Goal: Task Accomplishment & Management: Use online tool/utility

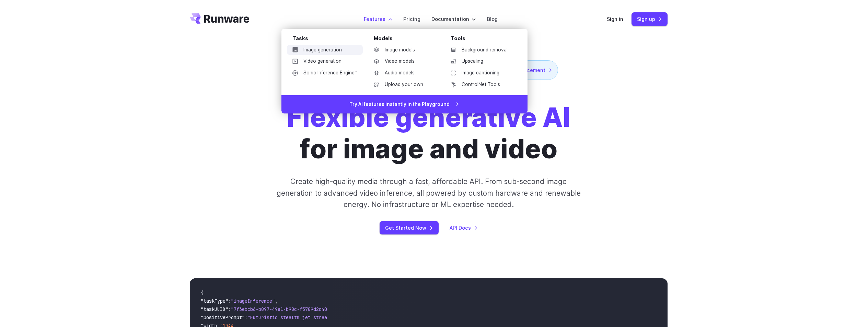
click at [326, 49] on link "Image generation" at bounding box center [325, 50] width 76 height 10
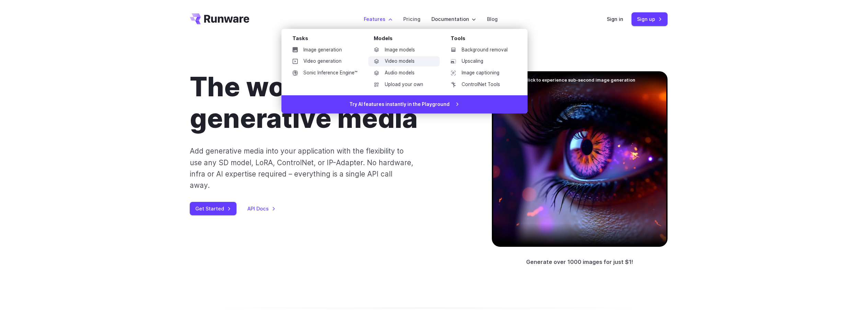
click at [408, 62] on link "Video models" at bounding box center [403, 61] width 71 height 10
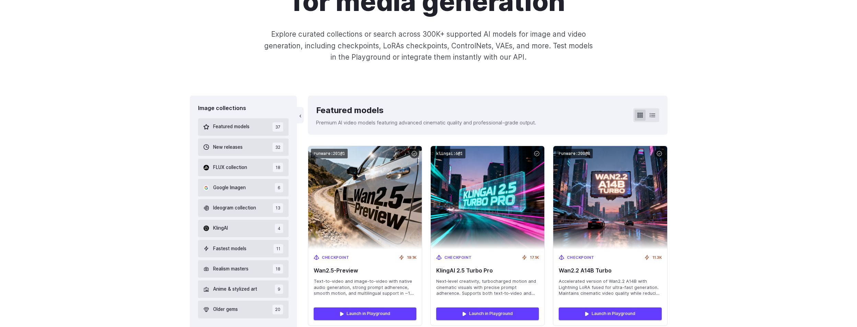
scroll to position [137, 0]
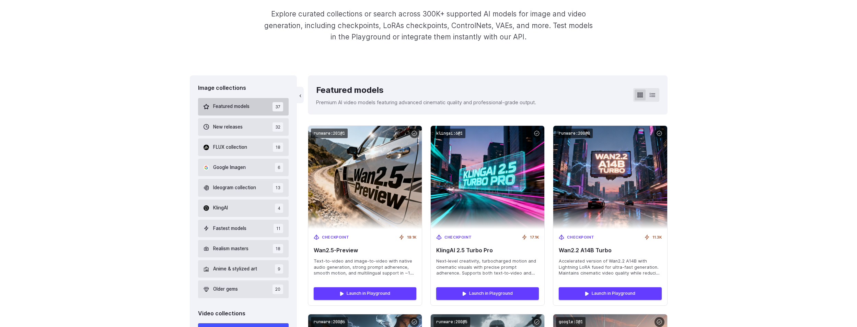
click at [257, 105] on button "Featured models 37" at bounding box center [243, 107] width 91 height 18
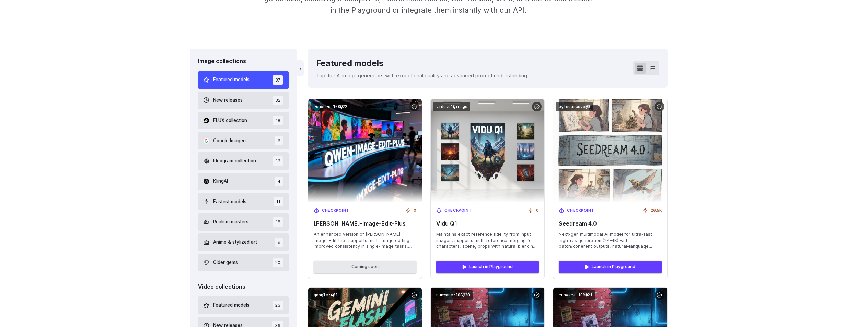
scroll to position [169, 0]
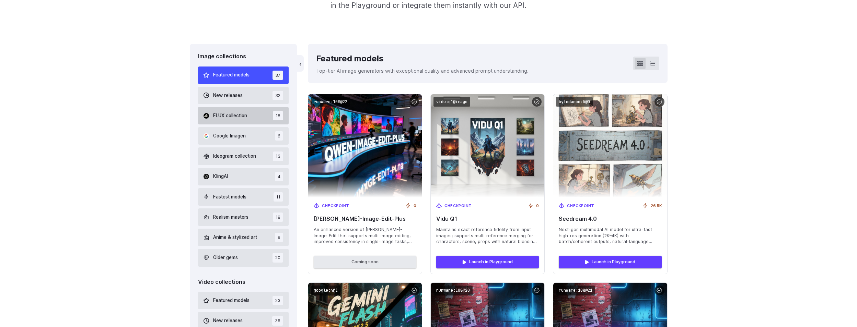
click at [240, 116] on span "FLUX collection" at bounding box center [230, 116] width 34 height 8
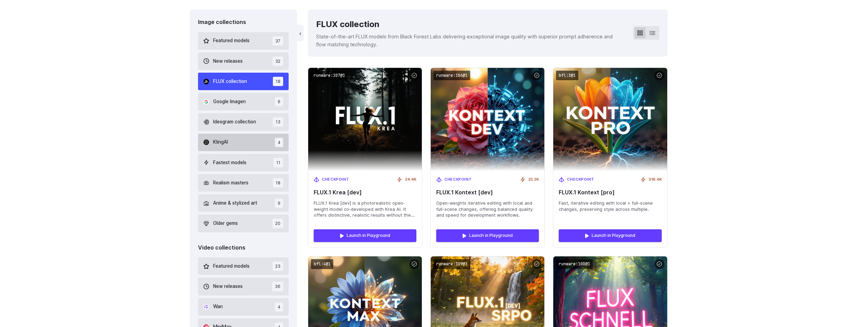
click at [235, 143] on button "KlingAI 4" at bounding box center [243, 143] width 91 height 18
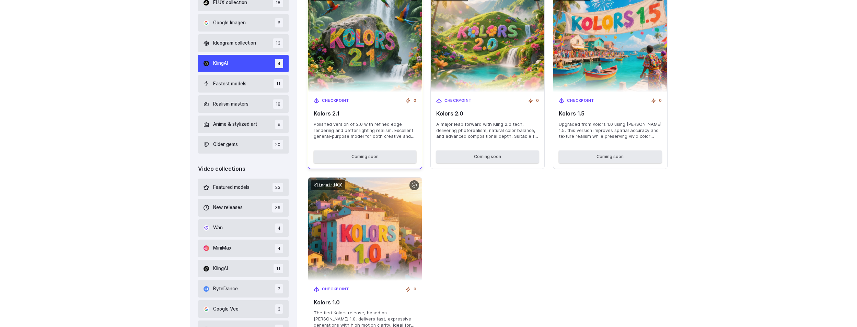
scroll to position [340, 0]
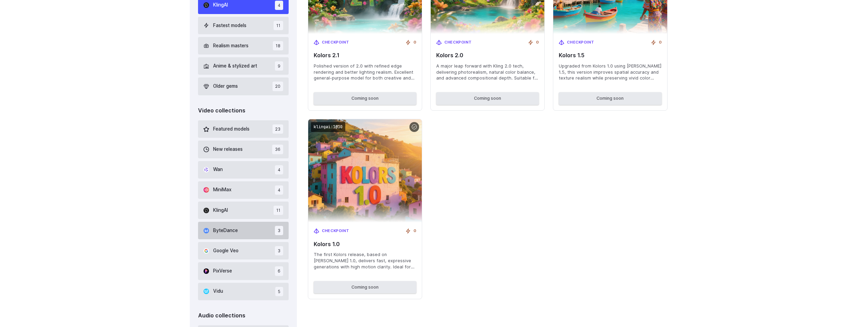
click at [242, 231] on button "ByteDance 3" at bounding box center [243, 231] width 91 height 18
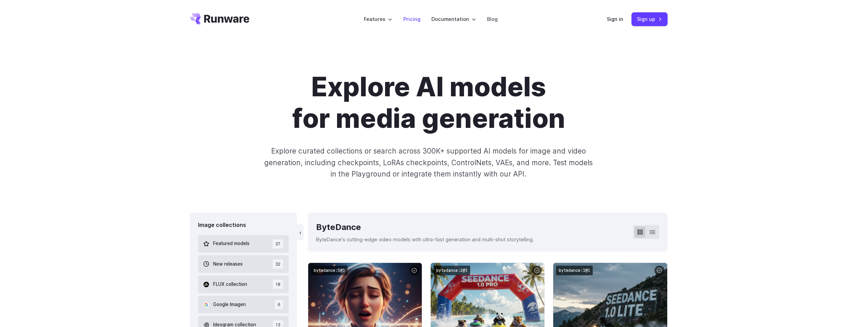
click at [418, 22] on link "Pricing" at bounding box center [411, 19] width 17 height 8
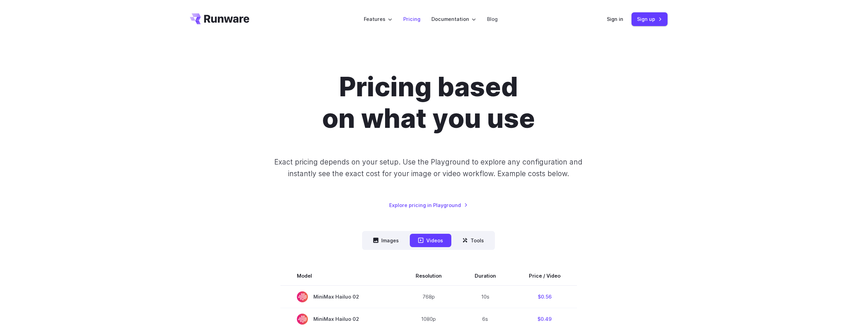
click at [414, 18] on link "Pricing" at bounding box center [411, 19] width 17 height 8
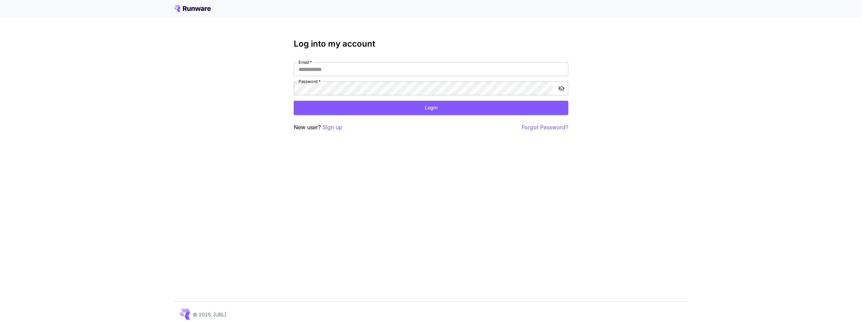
click at [189, 15] on div at bounding box center [431, 8] width 862 height 17
click at [191, 10] on icon at bounding box center [192, 8] width 37 height 7
click at [199, 8] on icon at bounding box center [192, 8] width 37 height 7
click at [322, 69] on input "Email   *" at bounding box center [431, 69] width 275 height 14
click at [333, 129] on p "Sign up" at bounding box center [333, 127] width 20 height 9
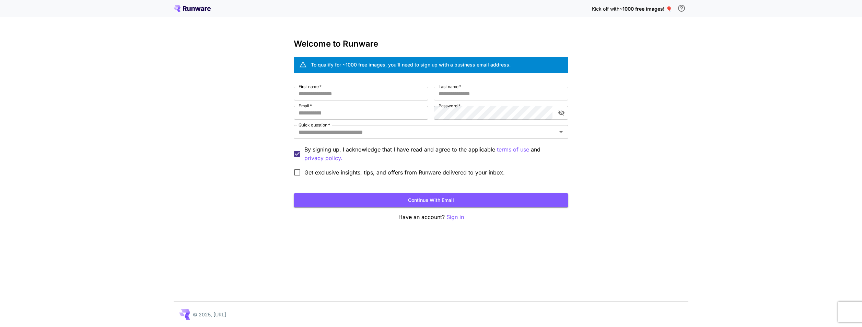
click at [323, 95] on input "First name   *" at bounding box center [361, 94] width 135 height 14
click at [319, 96] on input "First name   *" at bounding box center [361, 94] width 135 height 14
type input "****"
click at [454, 96] on input "Last name   *" at bounding box center [501, 94] width 135 height 14
type input "*******"
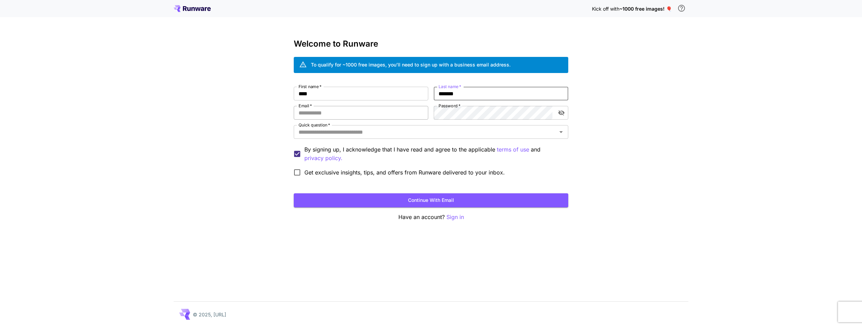
click at [381, 115] on input "Email   *" at bounding box center [361, 113] width 135 height 14
type input "**********"
click at [402, 113] on div "**********" at bounding box center [431, 133] width 275 height 93
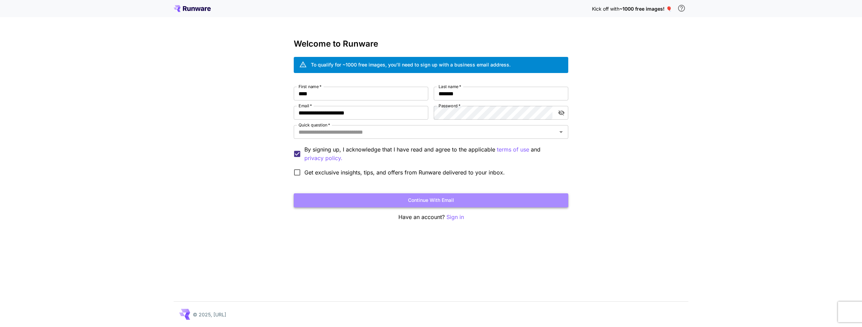
click at [445, 199] on button "Continue with email" at bounding box center [431, 201] width 275 height 14
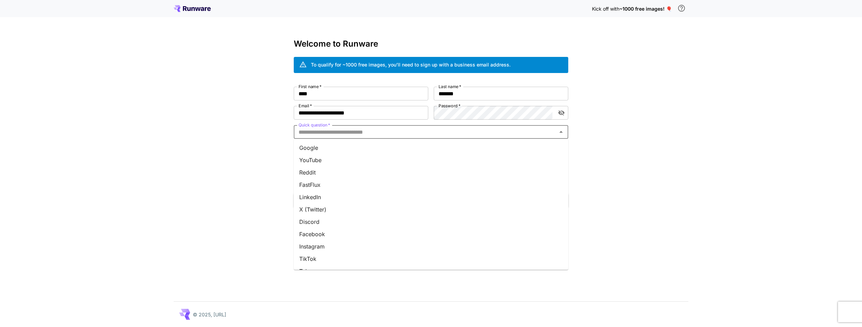
click at [331, 131] on input "Quick question   *" at bounding box center [425, 132] width 259 height 10
click at [318, 210] on li "X (Twitter)" at bounding box center [431, 210] width 275 height 12
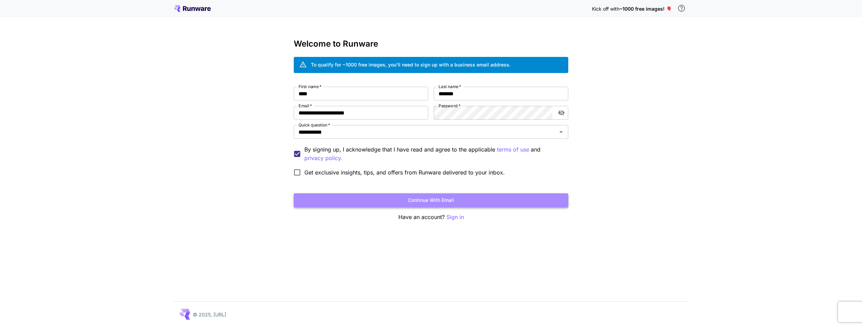
click at [435, 200] on button "Continue with email" at bounding box center [431, 201] width 275 height 14
click at [438, 201] on button "Continue with email" at bounding box center [431, 201] width 275 height 14
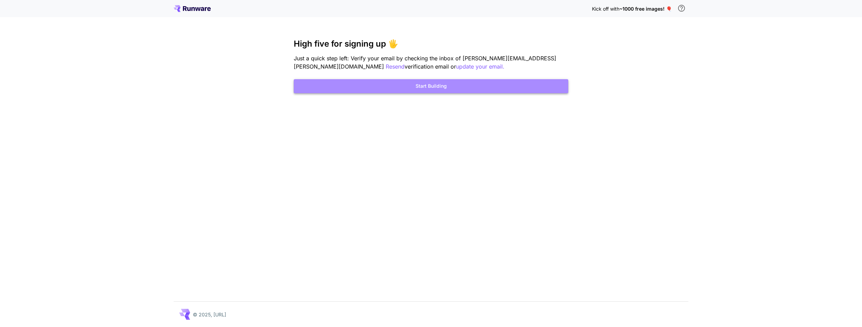
click at [428, 86] on button "Start Building" at bounding box center [431, 86] width 275 height 14
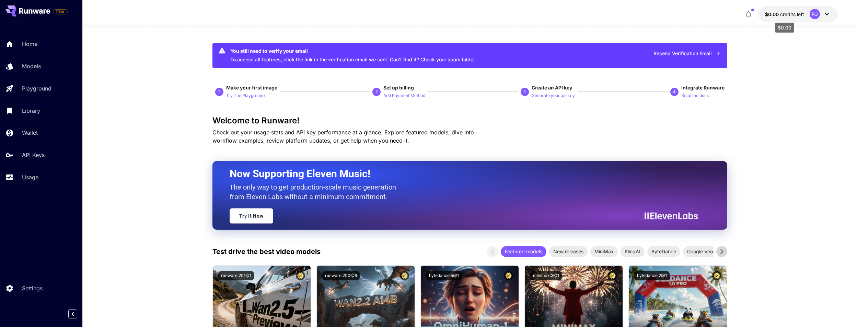
click at [799, 16] on span "credits left" at bounding box center [792, 14] width 24 height 6
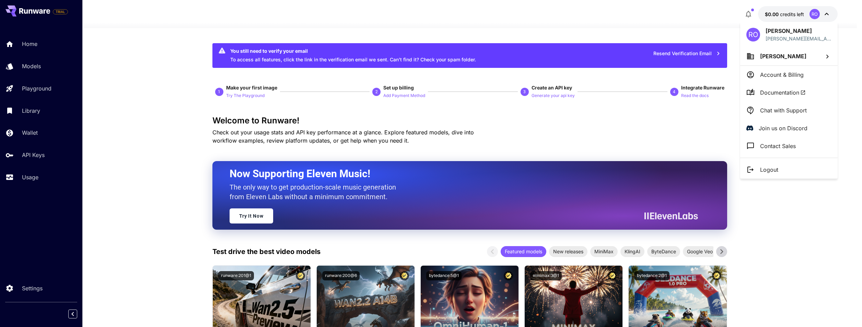
click at [793, 75] on p "Account & Billing" at bounding box center [782, 75] width 44 height 8
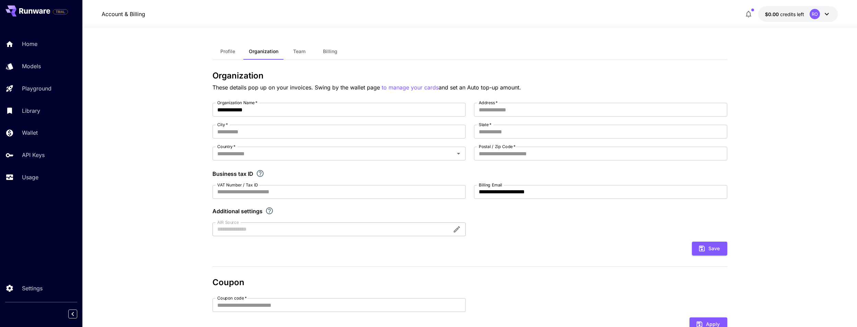
click at [815, 17] on div "RO" at bounding box center [815, 14] width 10 height 10
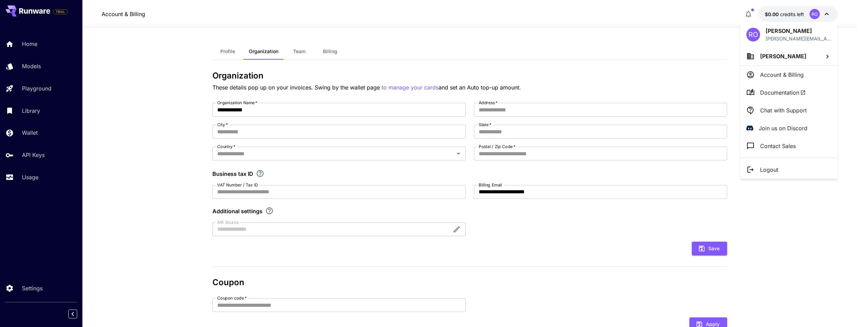
click at [798, 56] on li "Rick Ordonez" at bounding box center [788, 56] width 97 height 19
click at [786, 78] on div at bounding box center [431, 163] width 862 height 327
click at [787, 74] on p "Account & Billing" at bounding box center [782, 75] width 44 height 8
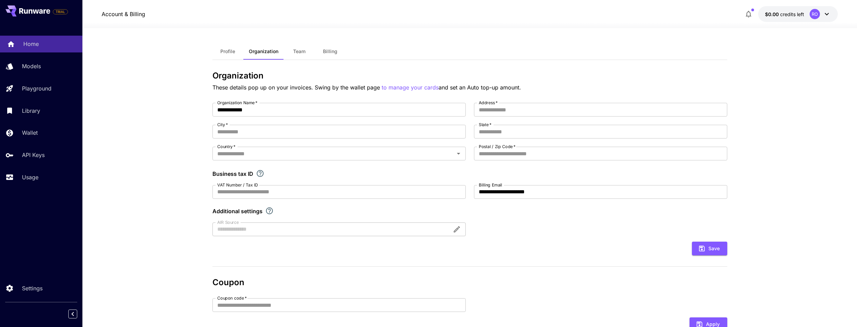
click at [33, 42] on p "Home" at bounding box center [30, 44] width 15 height 8
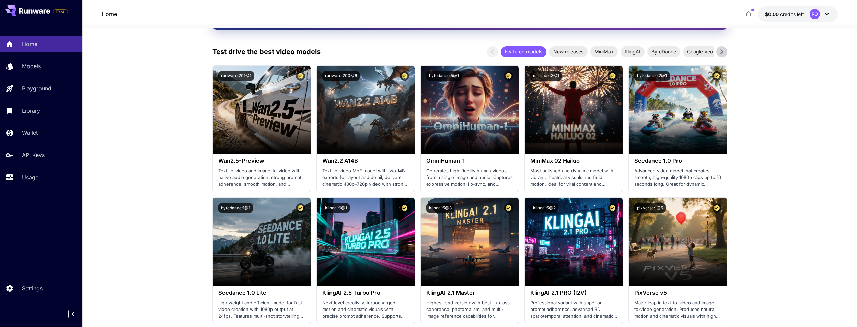
scroll to position [206, 0]
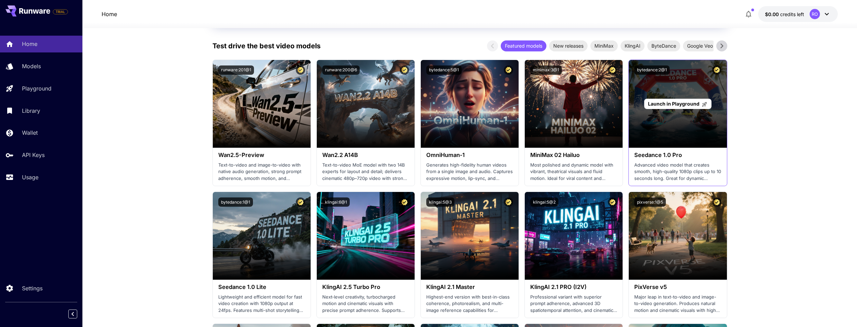
click at [686, 113] on div "Launch in Playground" at bounding box center [678, 104] width 98 height 88
click at [673, 105] on span "Launch in Playground" at bounding box center [673, 104] width 51 height 6
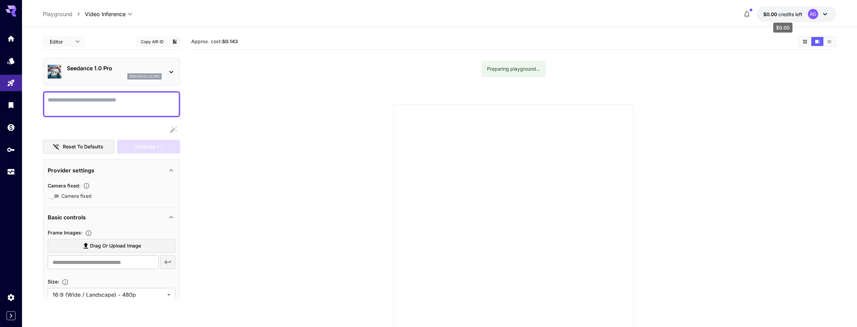
click at [793, 14] on span "credits left" at bounding box center [790, 14] width 24 height 6
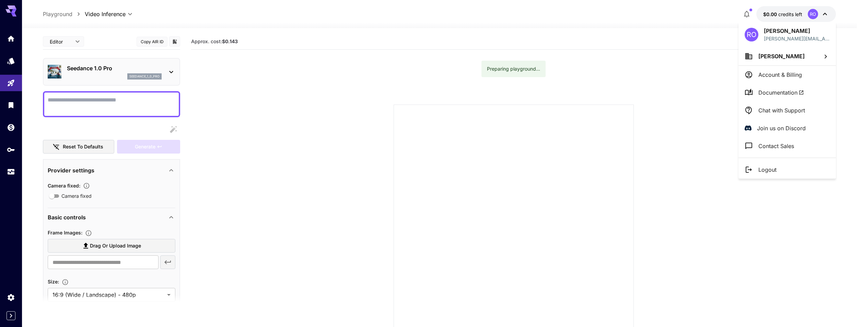
click at [789, 14] on div at bounding box center [431, 163] width 862 height 327
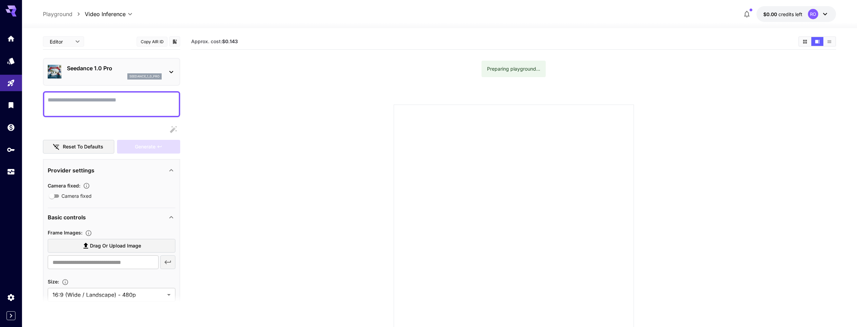
click at [13, 11] on icon at bounding box center [13, 11] width 5 height 4
click at [13, 14] on icon at bounding box center [13, 15] width 5 height 4
click at [12, 39] on icon "Home" at bounding box center [12, 37] width 8 height 8
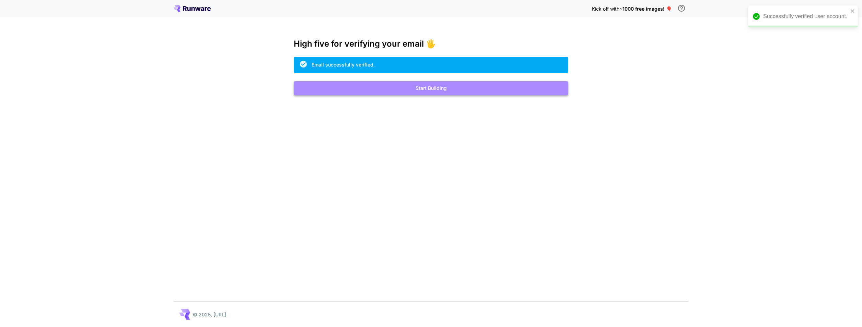
click at [436, 91] on button "Start Building" at bounding box center [431, 88] width 275 height 14
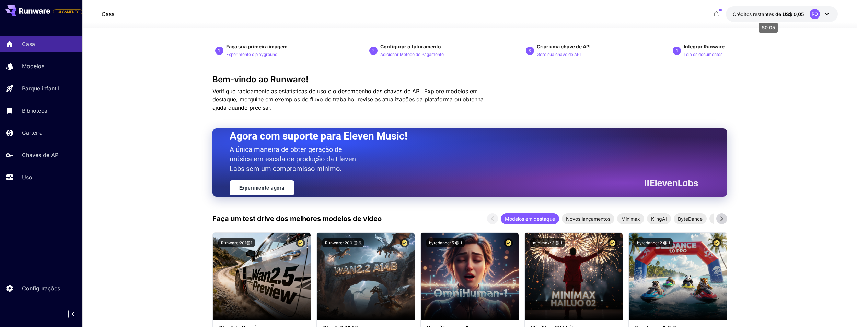
click at [782, 15] on span "de US$ 0,05" at bounding box center [789, 14] width 29 height 6
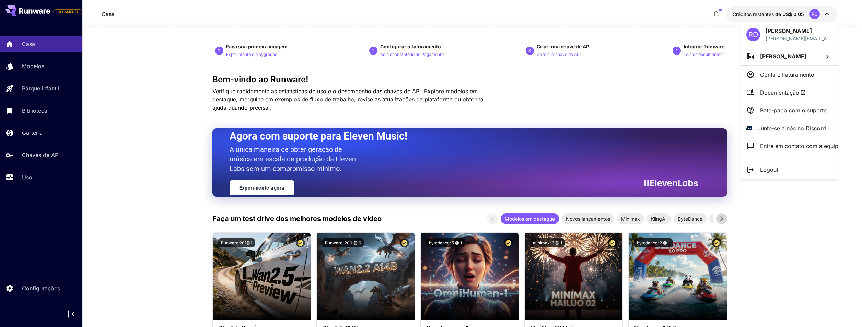
click at [791, 57] on span "[PERSON_NAME]" at bounding box center [783, 56] width 46 height 7
click at [782, 75] on div at bounding box center [431, 163] width 862 height 327
click at [787, 74] on p "Conta e Faturamento" at bounding box center [787, 75] width 54 height 8
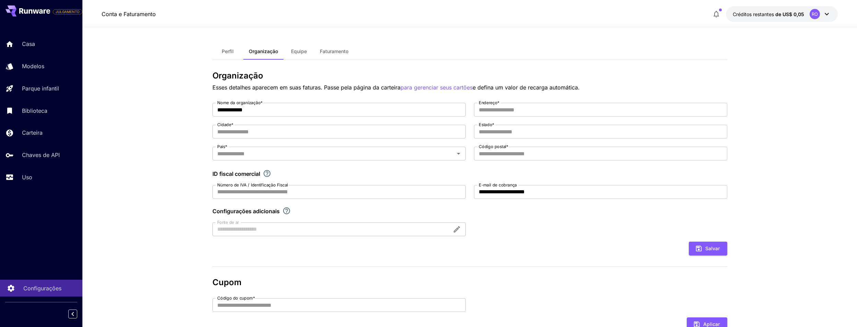
click at [38, 283] on link "Configurações" at bounding box center [41, 288] width 82 height 17
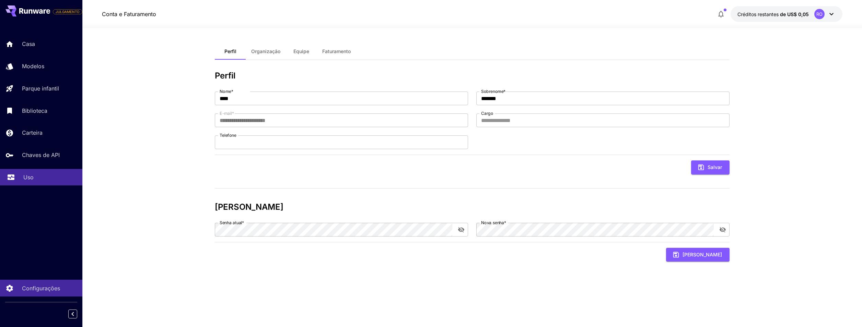
click at [32, 178] on p "Uso" at bounding box center [28, 177] width 10 height 8
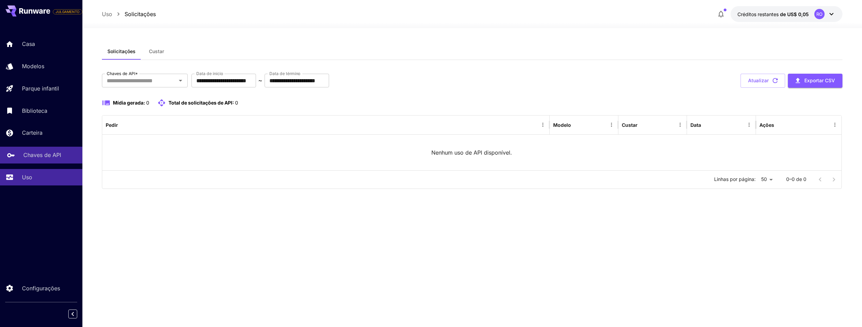
click at [34, 155] on p "Chaves de API" at bounding box center [42, 155] width 38 height 8
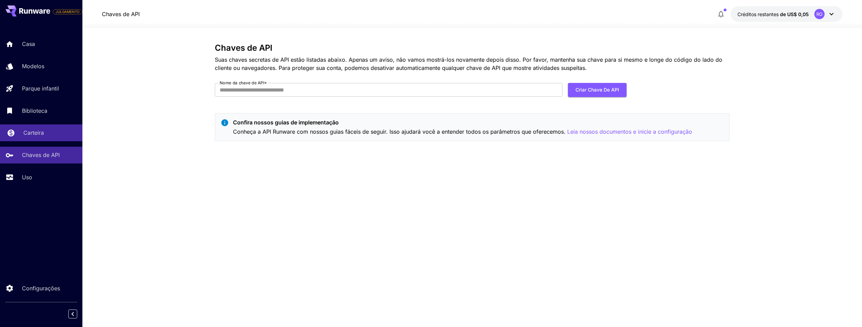
click at [40, 128] on link "Carteira" at bounding box center [41, 133] width 82 height 17
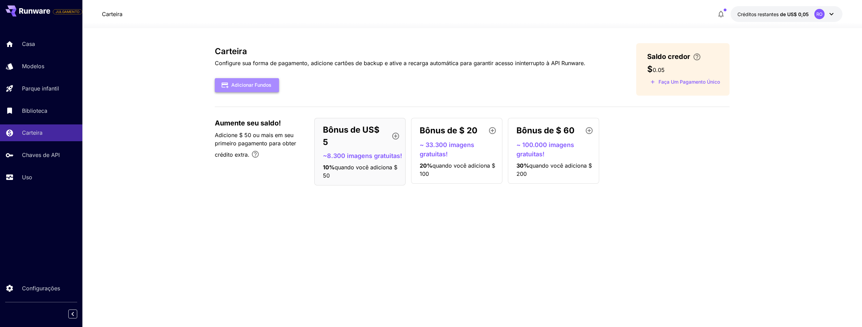
click at [251, 83] on font "Adicionar fundos" at bounding box center [251, 85] width 40 height 9
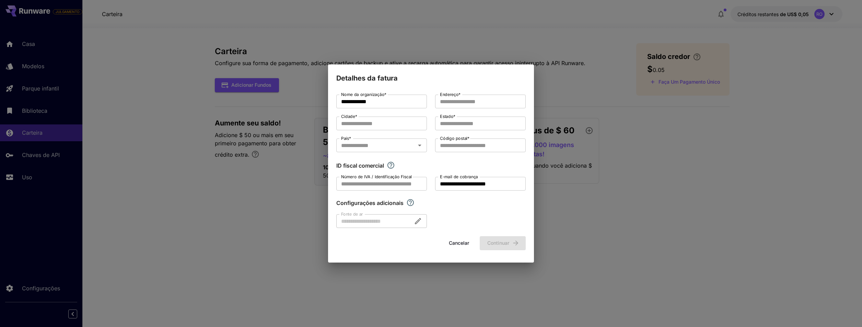
click at [463, 243] on button "Cancelar" at bounding box center [458, 243] width 31 height 14
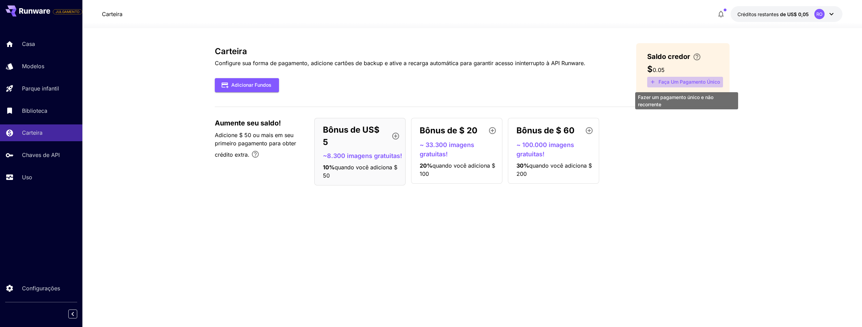
click at [686, 82] on font "Faça um pagamento único" at bounding box center [689, 82] width 61 height 9
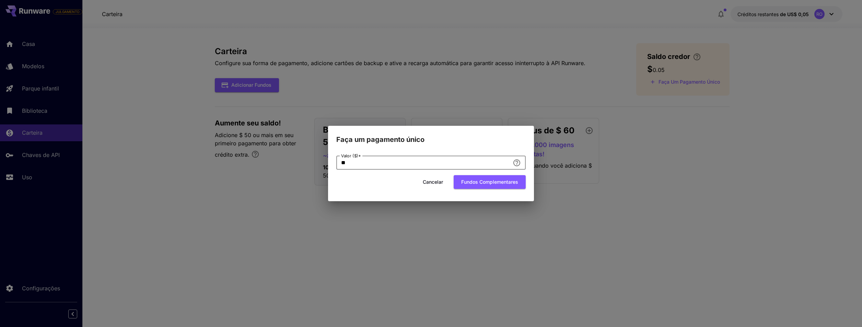
click at [503, 162] on input "**" at bounding box center [423, 163] width 174 height 14
click at [430, 184] on button "Cancelar" at bounding box center [432, 182] width 31 height 14
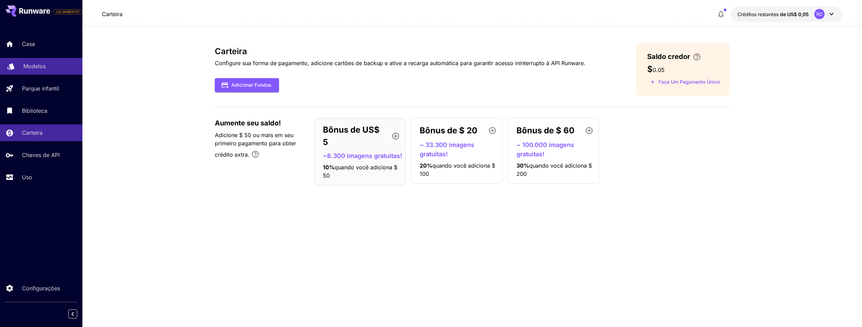
click at [28, 66] on p "Modelos" at bounding box center [34, 66] width 22 height 8
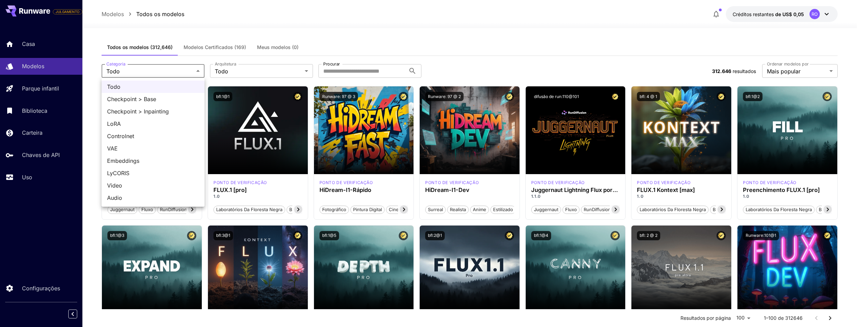
click at [129, 187] on span "Vídeo" at bounding box center [153, 186] width 92 height 8
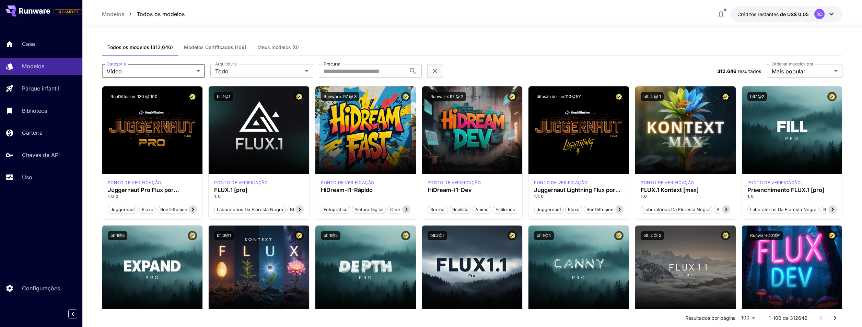
type input "*****"
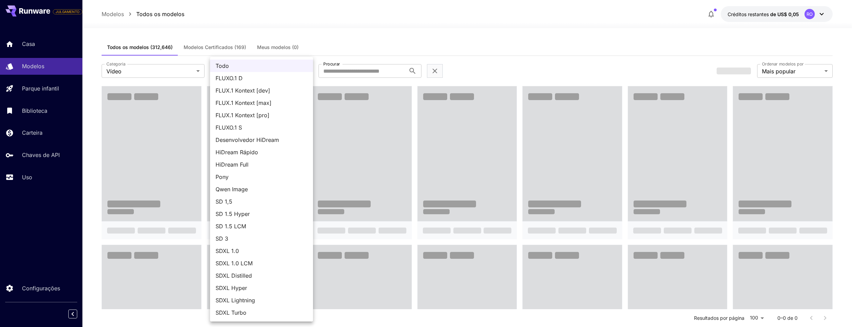
click at [240, 70] on body "**********" at bounding box center [428, 298] width 857 height 596
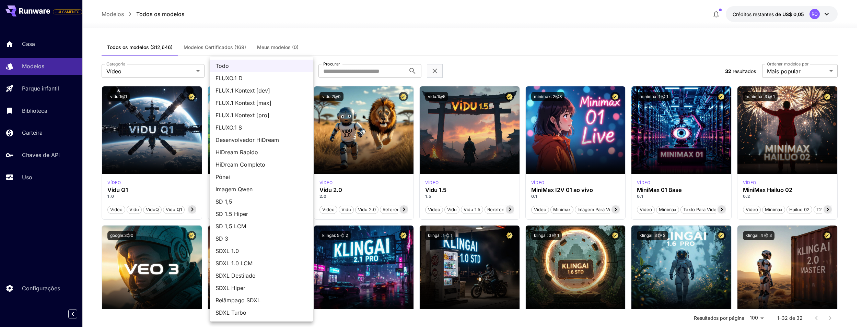
click at [437, 38] on div at bounding box center [431, 163] width 862 height 327
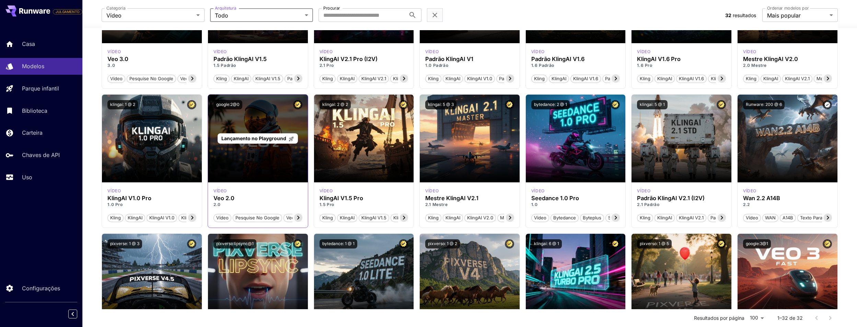
scroll to position [275, 0]
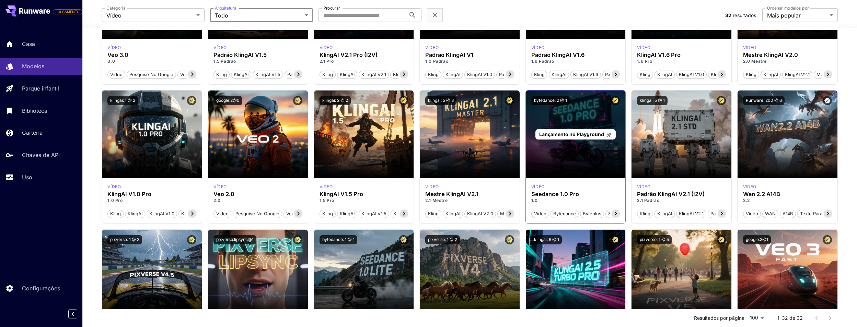
click at [577, 133] on span "Lançamento no Playground" at bounding box center [571, 134] width 65 height 6
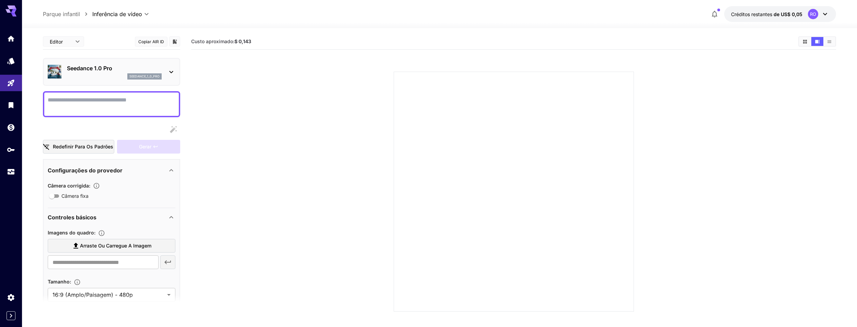
click at [166, 70] on div "Seedance 1.0 Pro seedance_1_0_pro" at bounding box center [112, 71] width 128 height 21
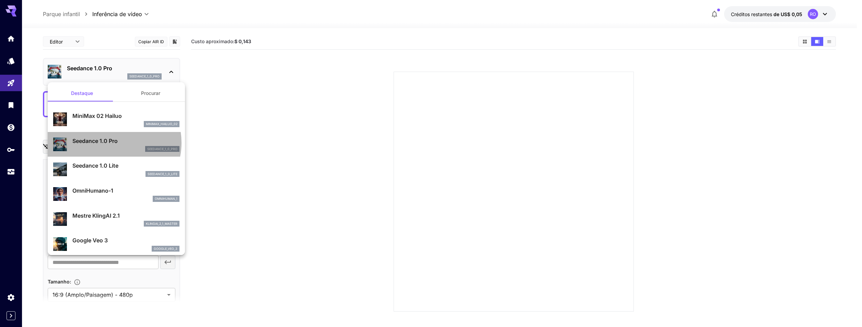
click at [113, 143] on p "Seedance 1.0 Pro" at bounding box center [125, 141] width 107 height 8
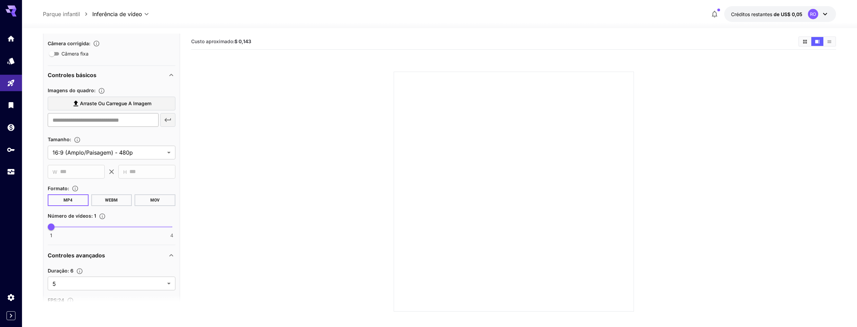
scroll to position [172, 0]
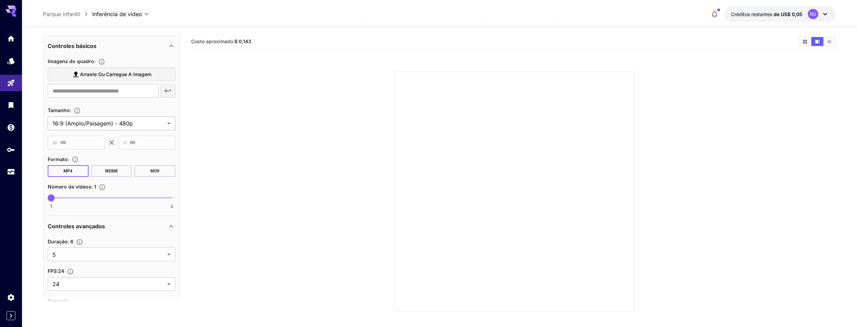
click at [119, 123] on body "**********" at bounding box center [428, 191] width 857 height 382
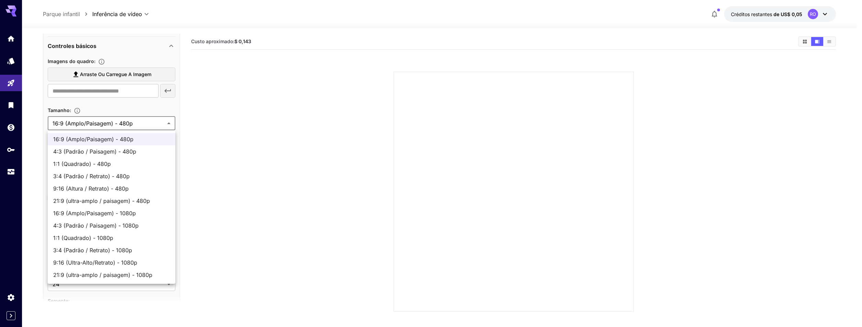
click at [119, 123] on div at bounding box center [431, 163] width 862 height 327
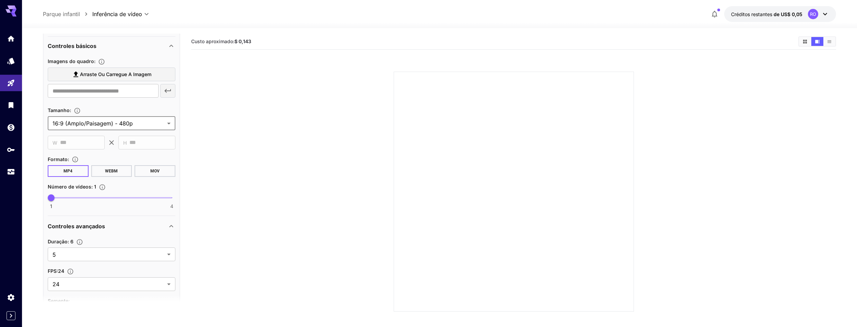
click at [135, 122] on body "**********" at bounding box center [428, 191] width 857 height 382
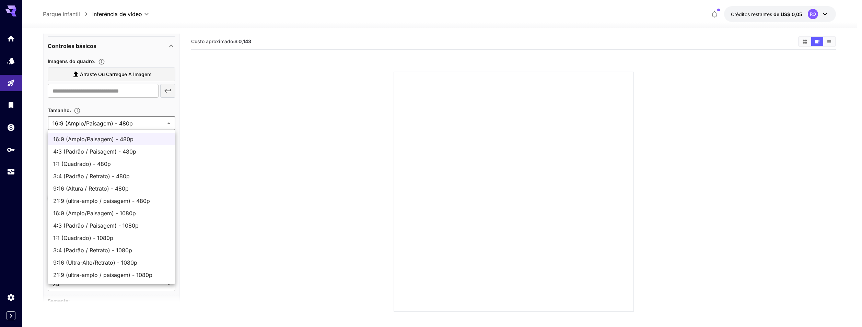
click at [133, 213] on span "16:9 (Amplo/Paisagem) - 1080p" at bounding box center [111, 213] width 117 height 8
type input "**********"
type input "****"
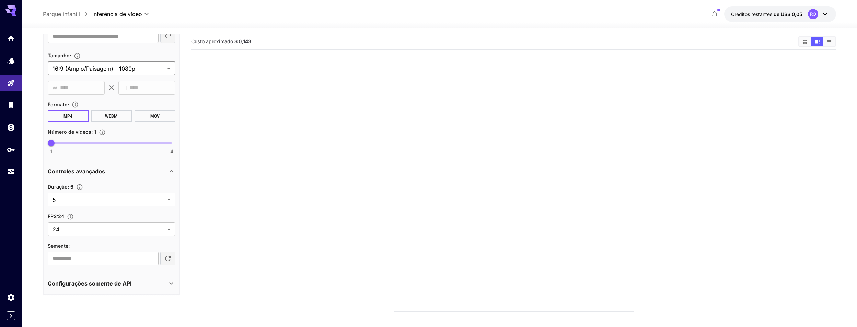
scroll to position [227, 0]
click at [144, 233] on body "**********" at bounding box center [428, 191] width 857 height 382
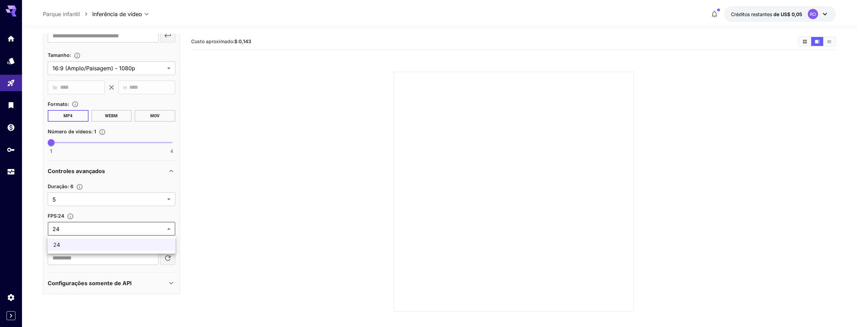
click at [144, 232] on div at bounding box center [431, 163] width 862 height 327
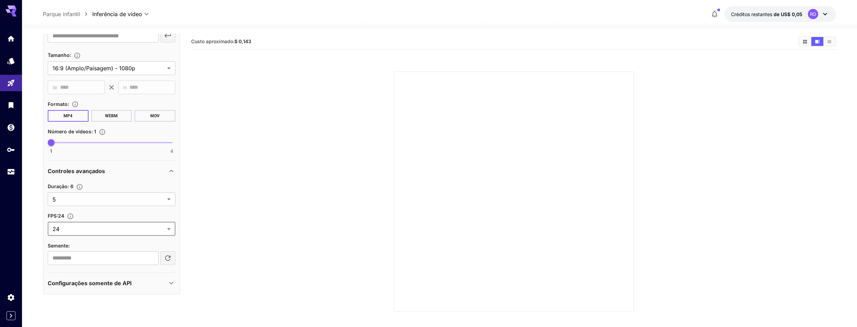
click at [132, 281] on div "Configurações somente de API" at bounding box center [107, 283] width 119 height 8
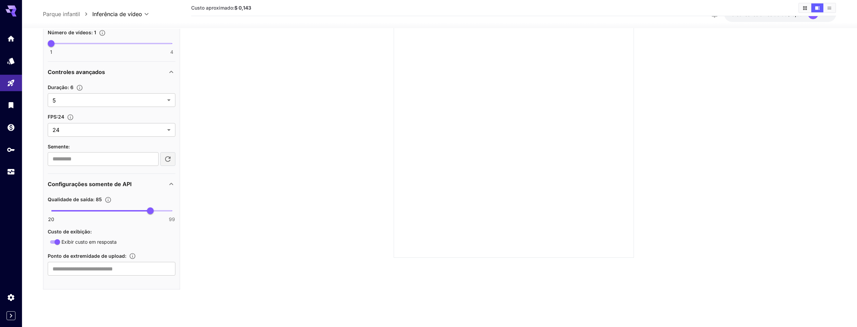
scroll to position [54, 0]
click at [119, 183] on p "Configurações somente de API" at bounding box center [90, 184] width 84 height 8
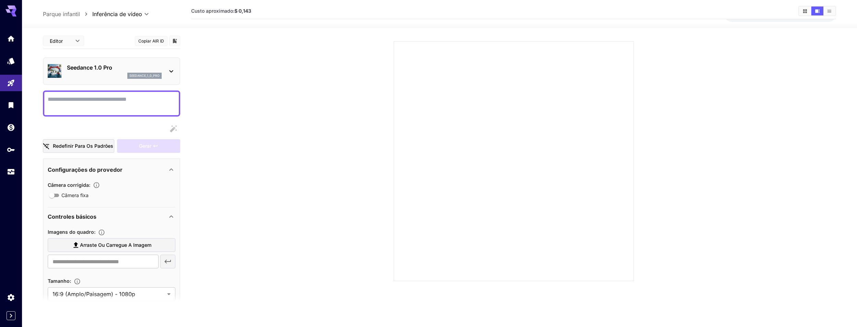
scroll to position [0, 0]
click at [12, 11] on icon at bounding box center [10, 10] width 11 height 11
click at [8, 11] on icon at bounding box center [10, 8] width 11 height 7
click at [12, 14] on icon at bounding box center [10, 10] width 11 height 11
click at [14, 11] on icon at bounding box center [13, 11] width 5 height 4
